Goal: Task Accomplishment & Management: Use online tool/utility

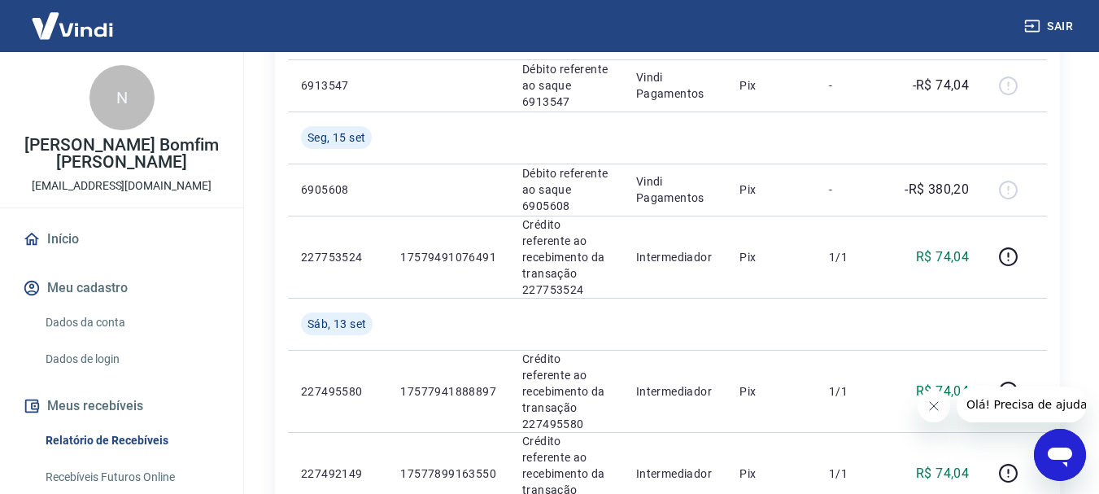
scroll to position [358, 0]
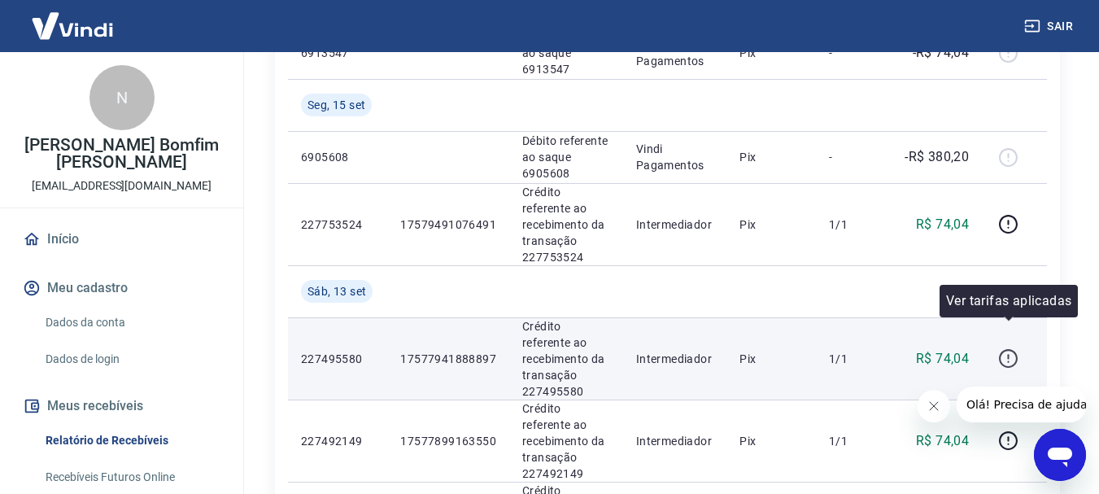
click at [1005, 348] on icon "button" at bounding box center [1008, 358] width 20 height 20
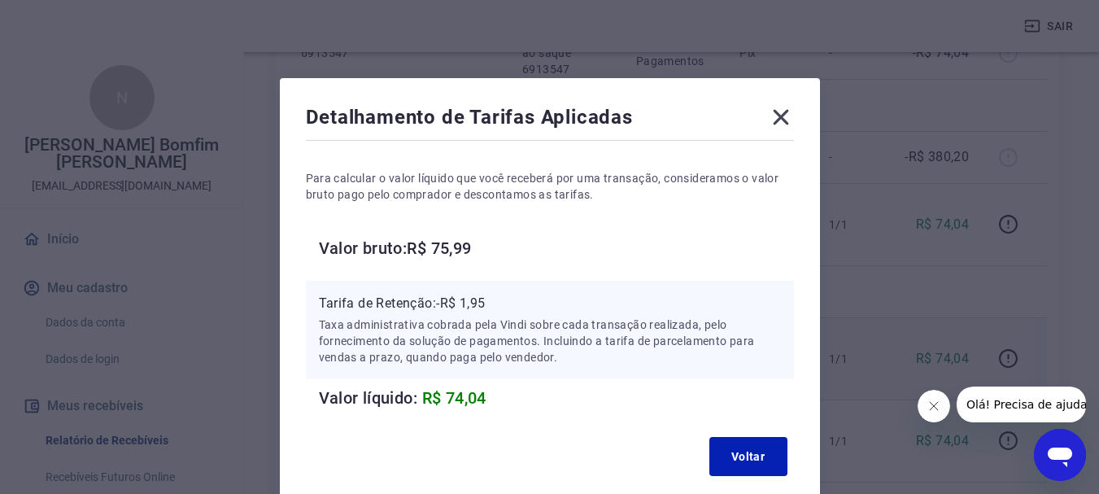
click at [786, 116] on icon at bounding box center [781, 117] width 26 height 26
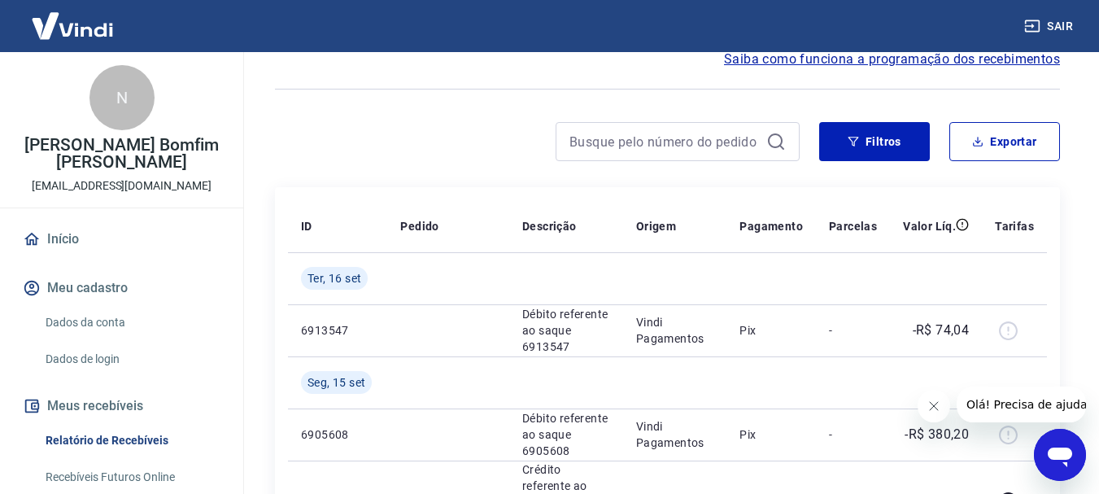
scroll to position [0, 0]
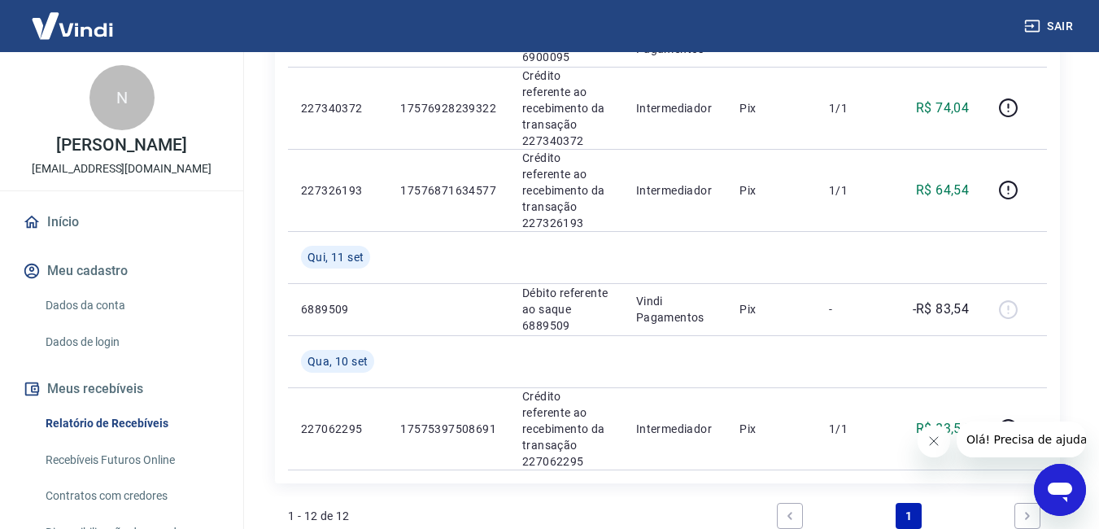
scroll to position [1074, 0]
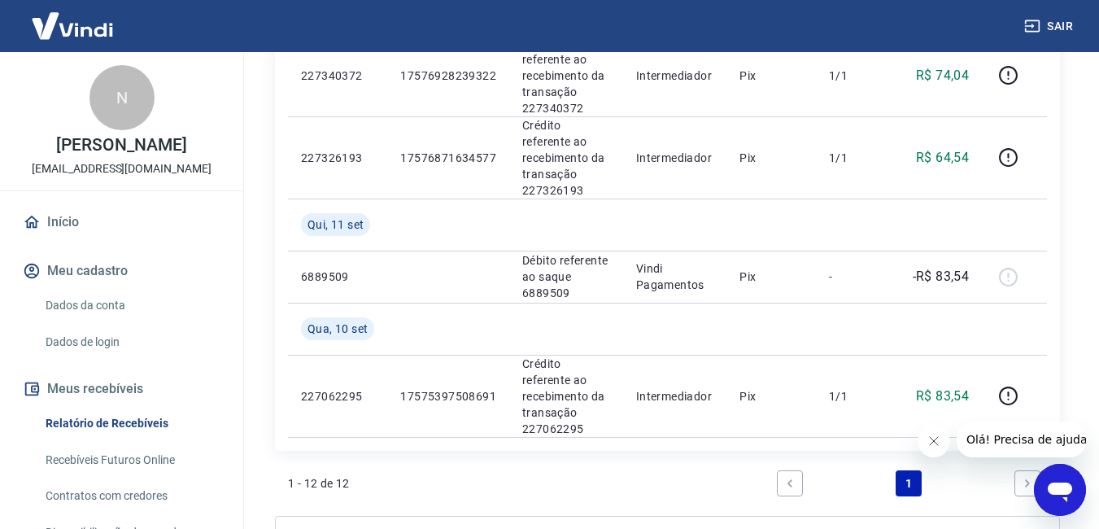
click at [1029, 470] on link "Next page" at bounding box center [1027, 483] width 26 height 26
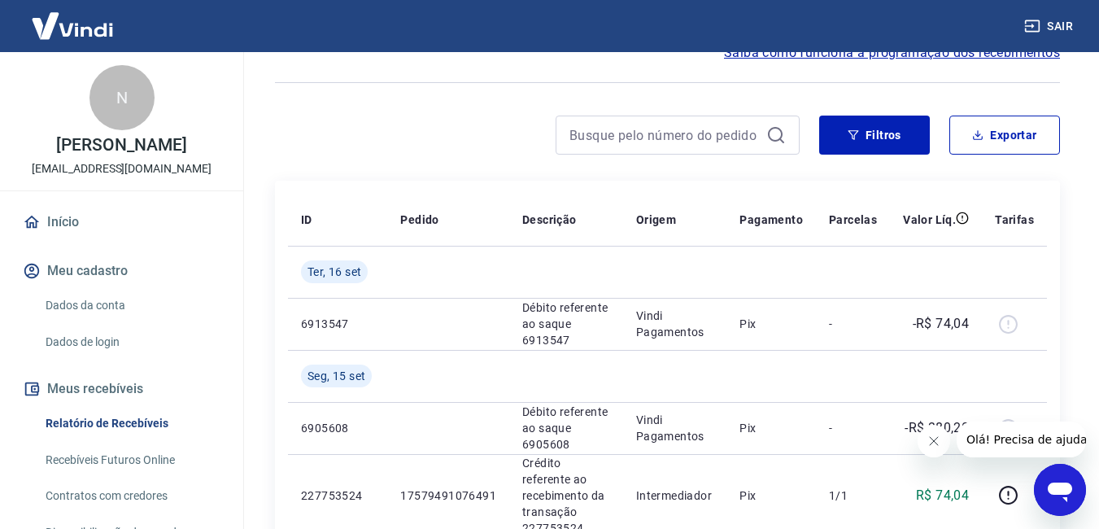
scroll to position [0, 0]
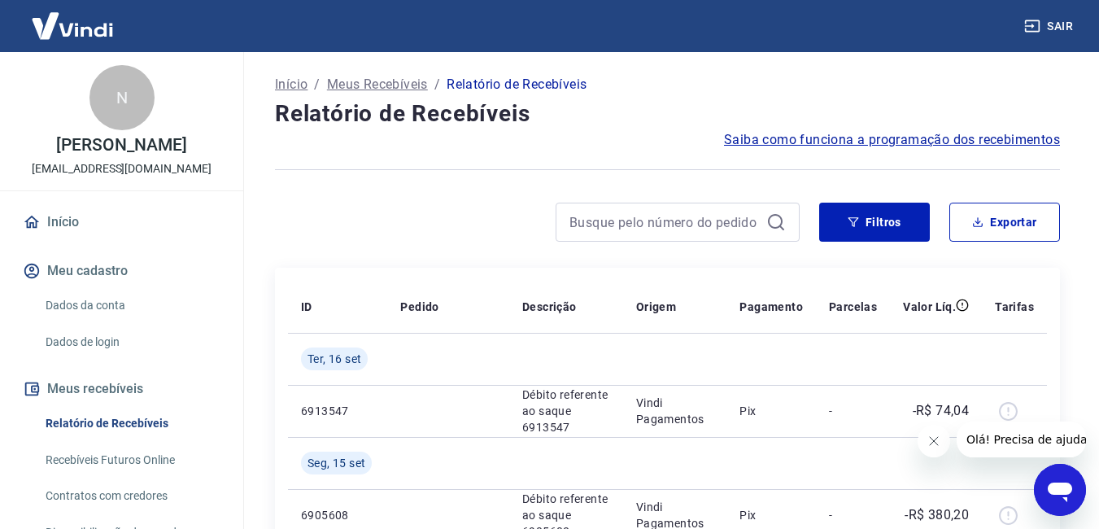
click at [108, 477] on link "Recebíveis Futuros Online" at bounding box center [131, 459] width 185 height 33
